Goal: Communication & Community: Answer question/provide support

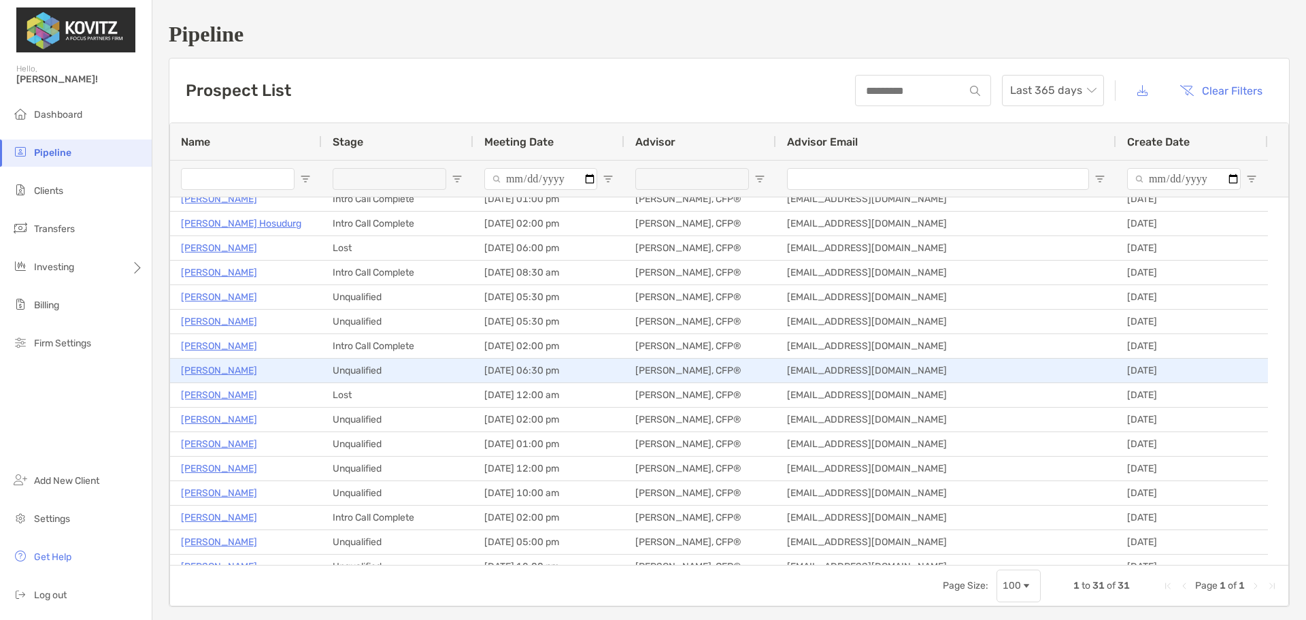
scroll to position [136, 0]
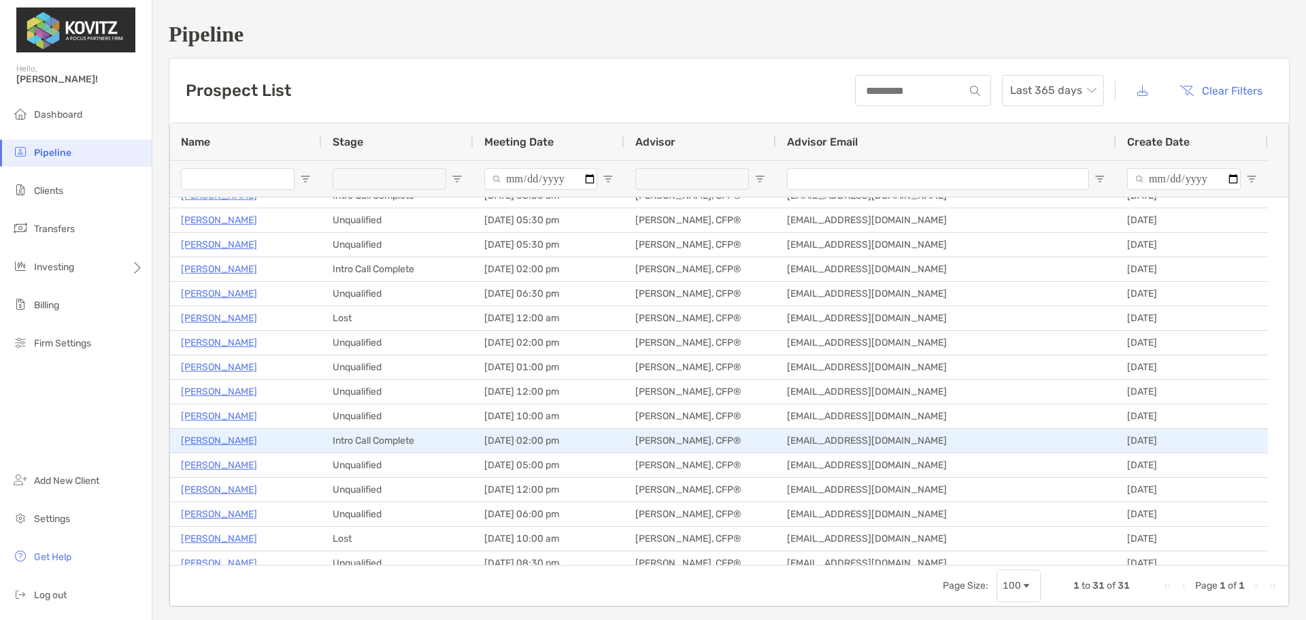
click at [210, 439] on p "[PERSON_NAME]" at bounding box center [219, 440] width 76 height 17
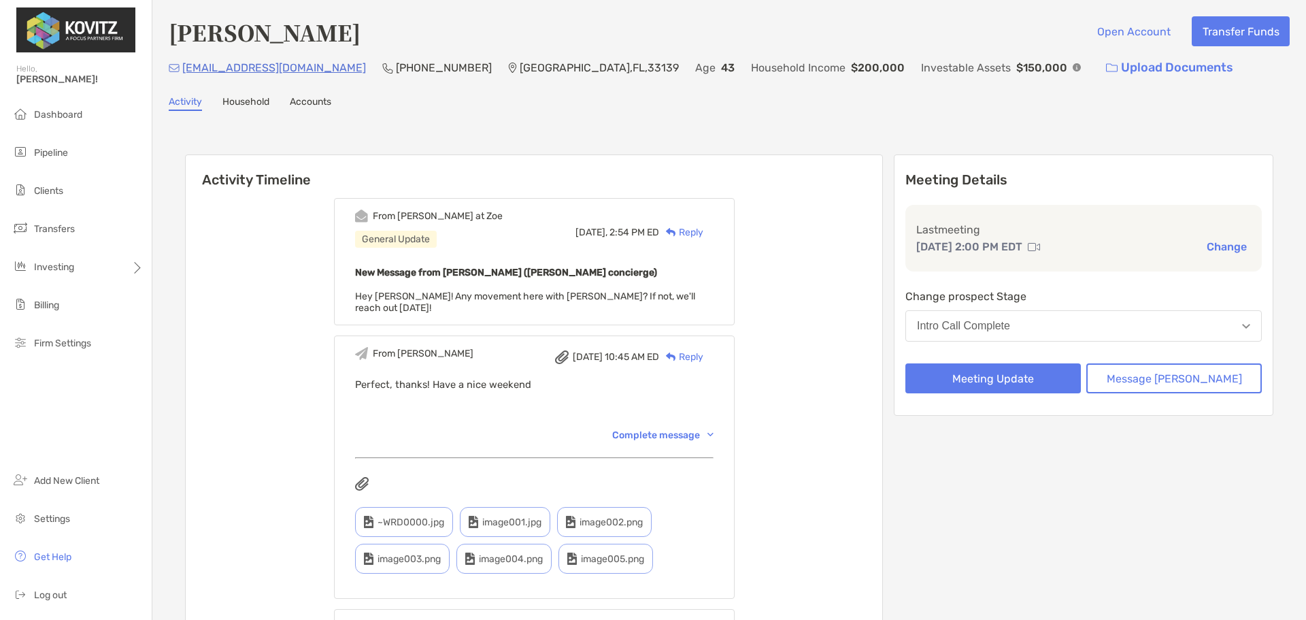
click at [703, 228] on div "Reply" at bounding box center [681, 232] width 44 height 14
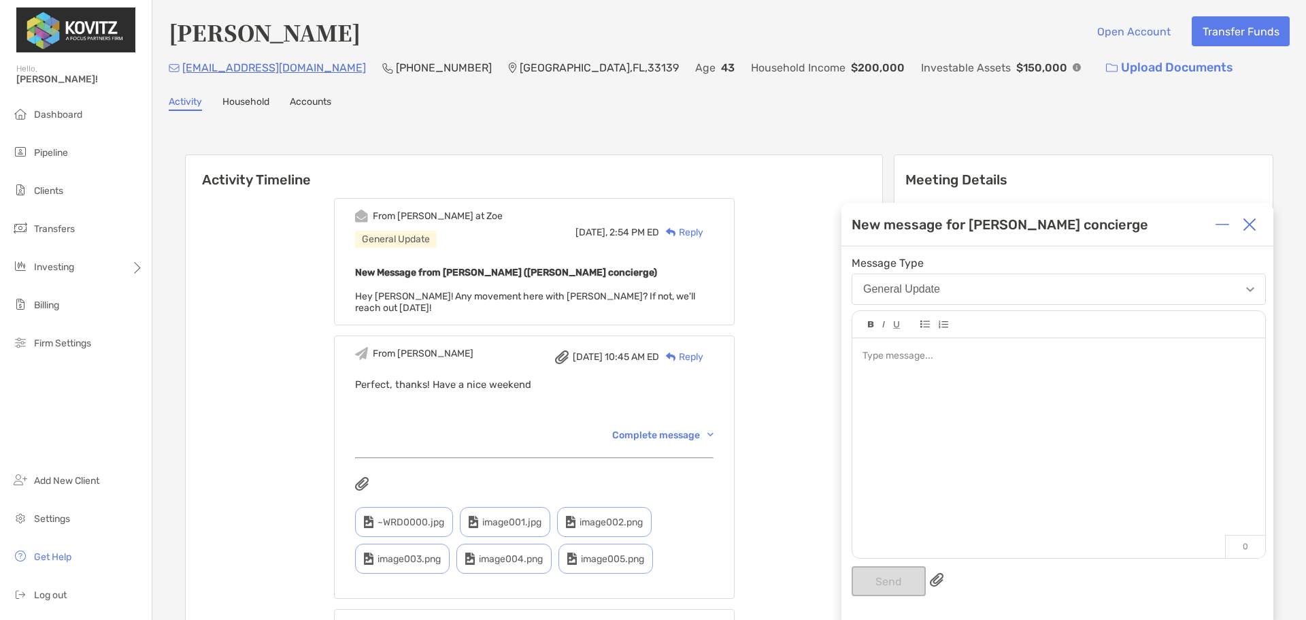
click at [958, 371] on div at bounding box center [1058, 441] width 413 height 206
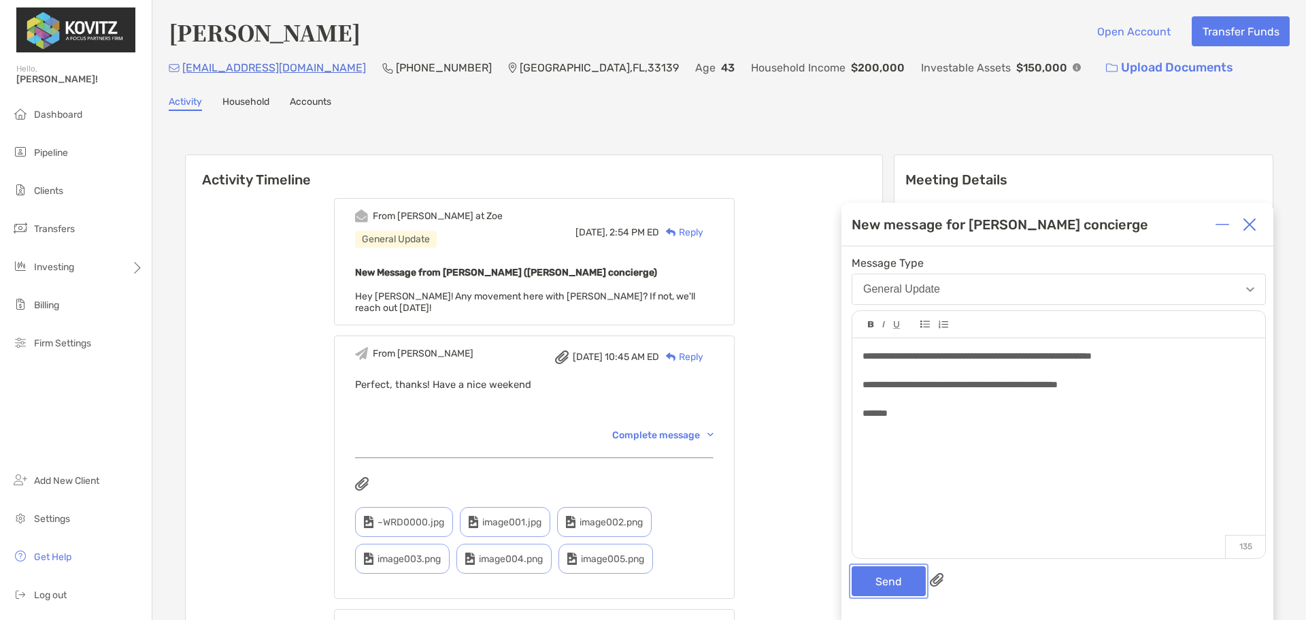
click at [877, 584] on button "Send" at bounding box center [889, 581] width 74 height 30
